Goal: Task Accomplishment & Management: Manage account settings

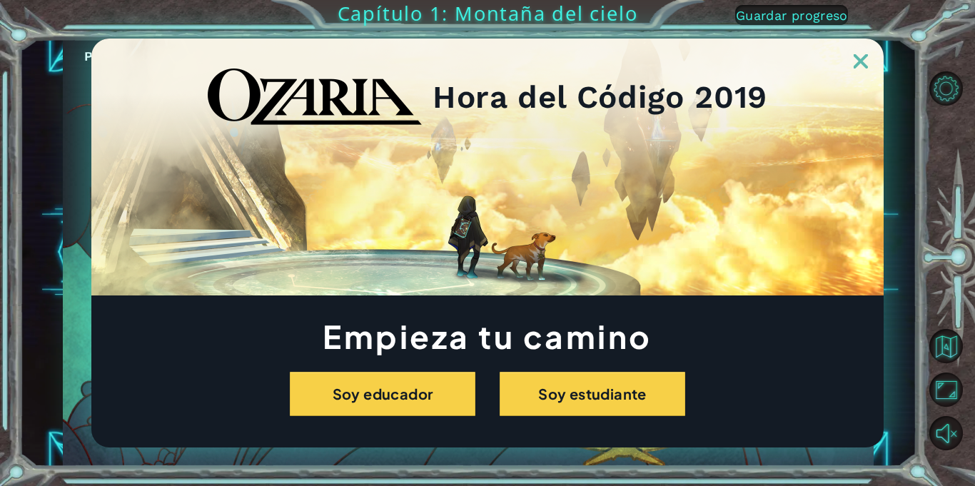
click at [865, 62] on img at bounding box center [861, 61] width 14 height 14
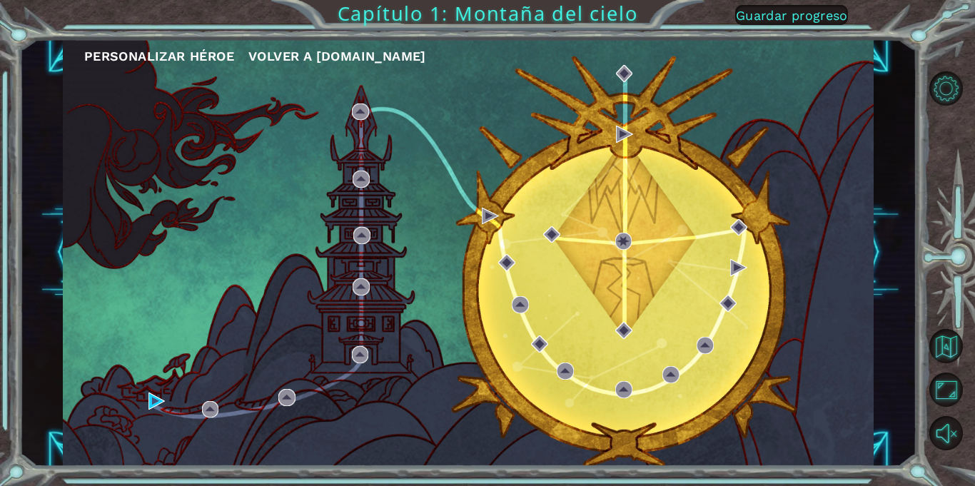
click at [305, 56] on span "Volver a [DOMAIN_NAME]" at bounding box center [337, 56] width 178 height 15
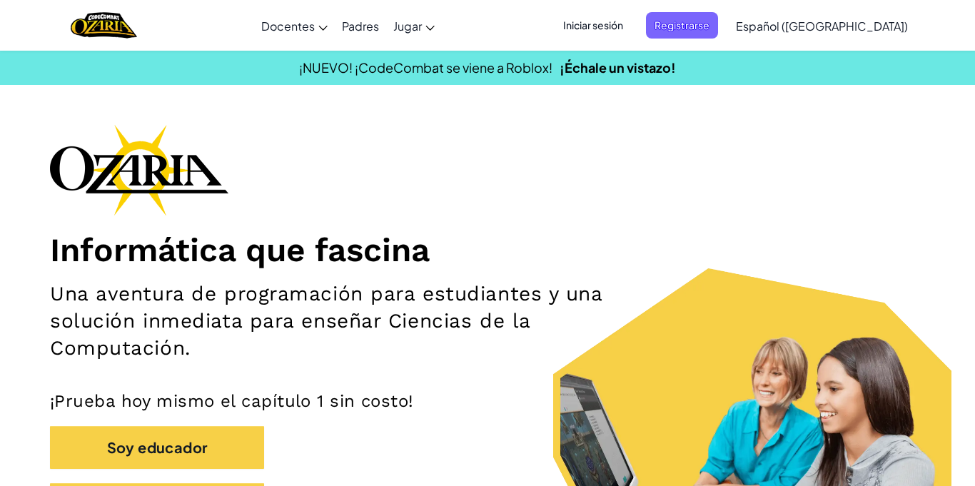
click at [632, 24] on span "Iniciar sesión" at bounding box center [593, 25] width 77 height 26
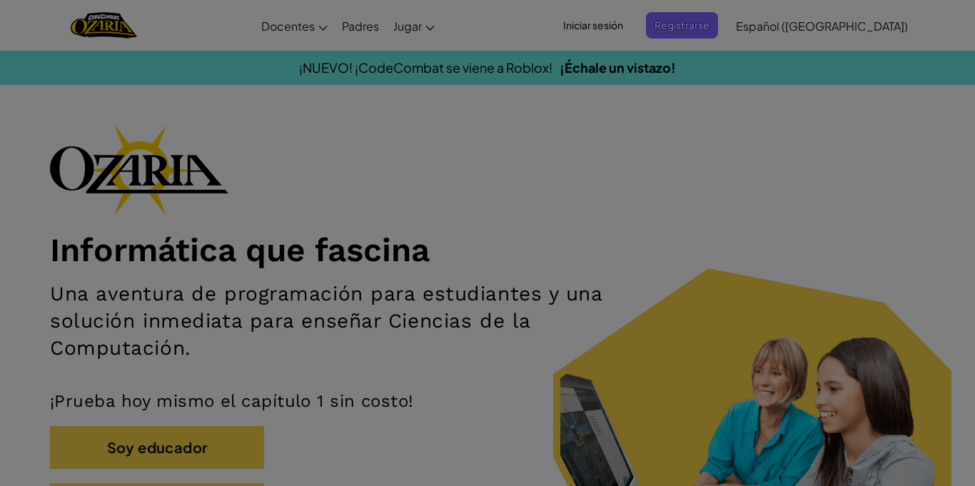
type input "[EMAIL_ADDRESS][DOMAIN_NAME]"
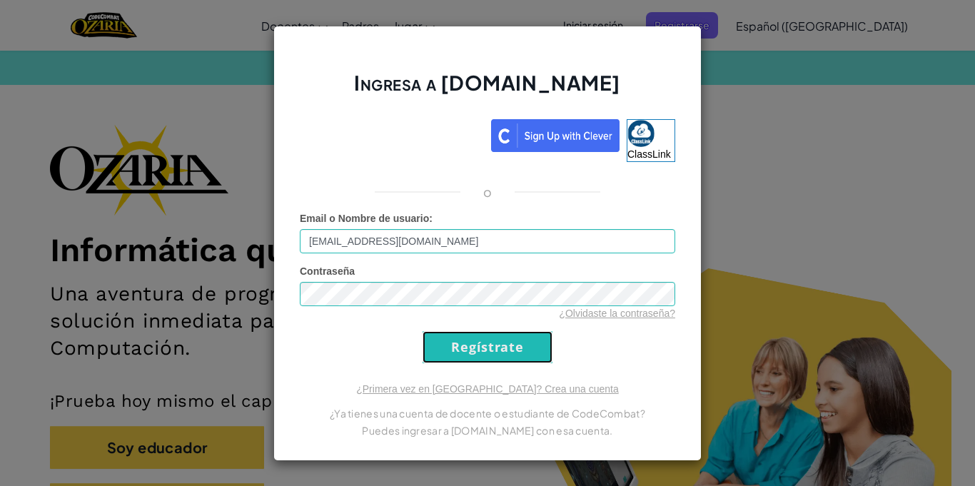
click at [482, 339] on input "Regístrate" at bounding box center [488, 347] width 130 height 32
